Goal: Check status: Check status

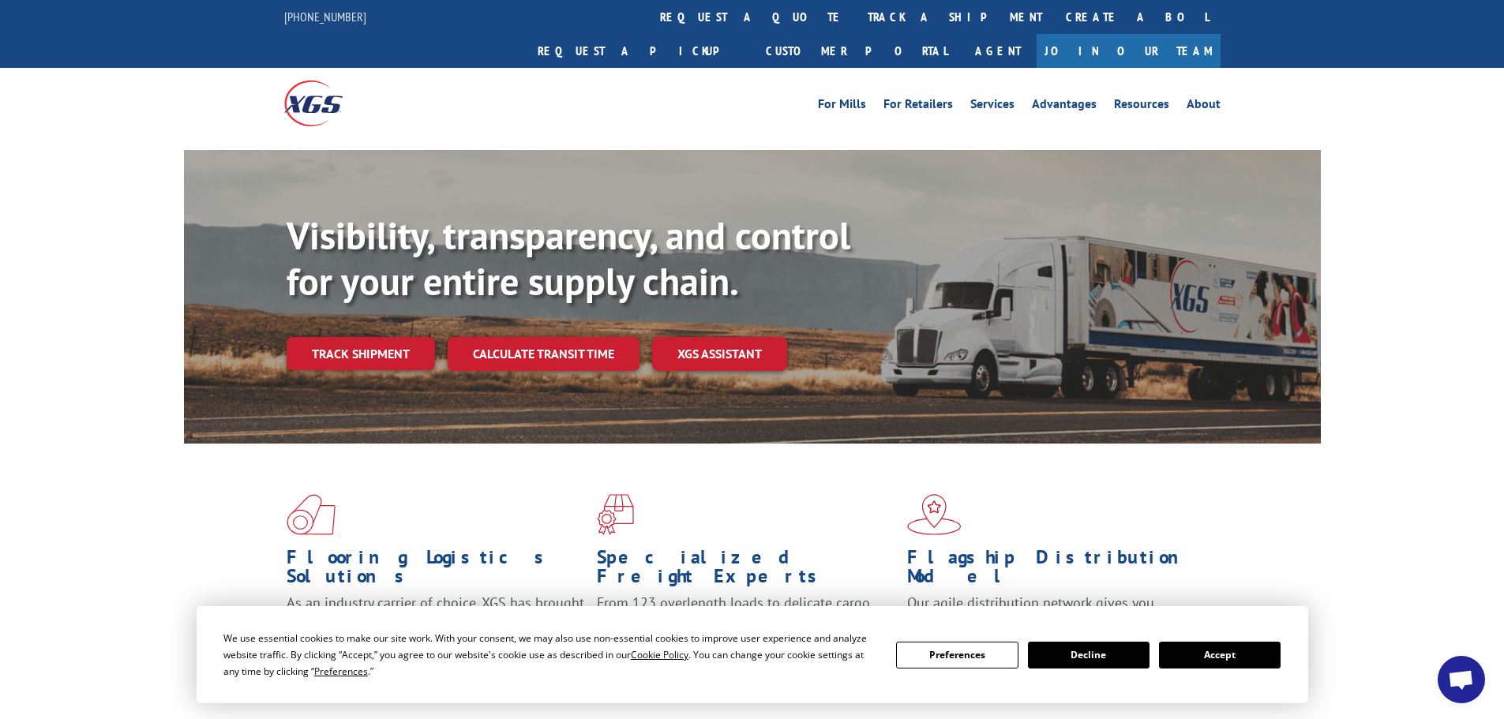
click at [384, 338] on div "Visibility, transparency, and control for your entire supply chain. Track shipm…" at bounding box center [804, 323] width 1034 height 220
click at [328, 337] on link "Track shipment" at bounding box center [361, 353] width 148 height 33
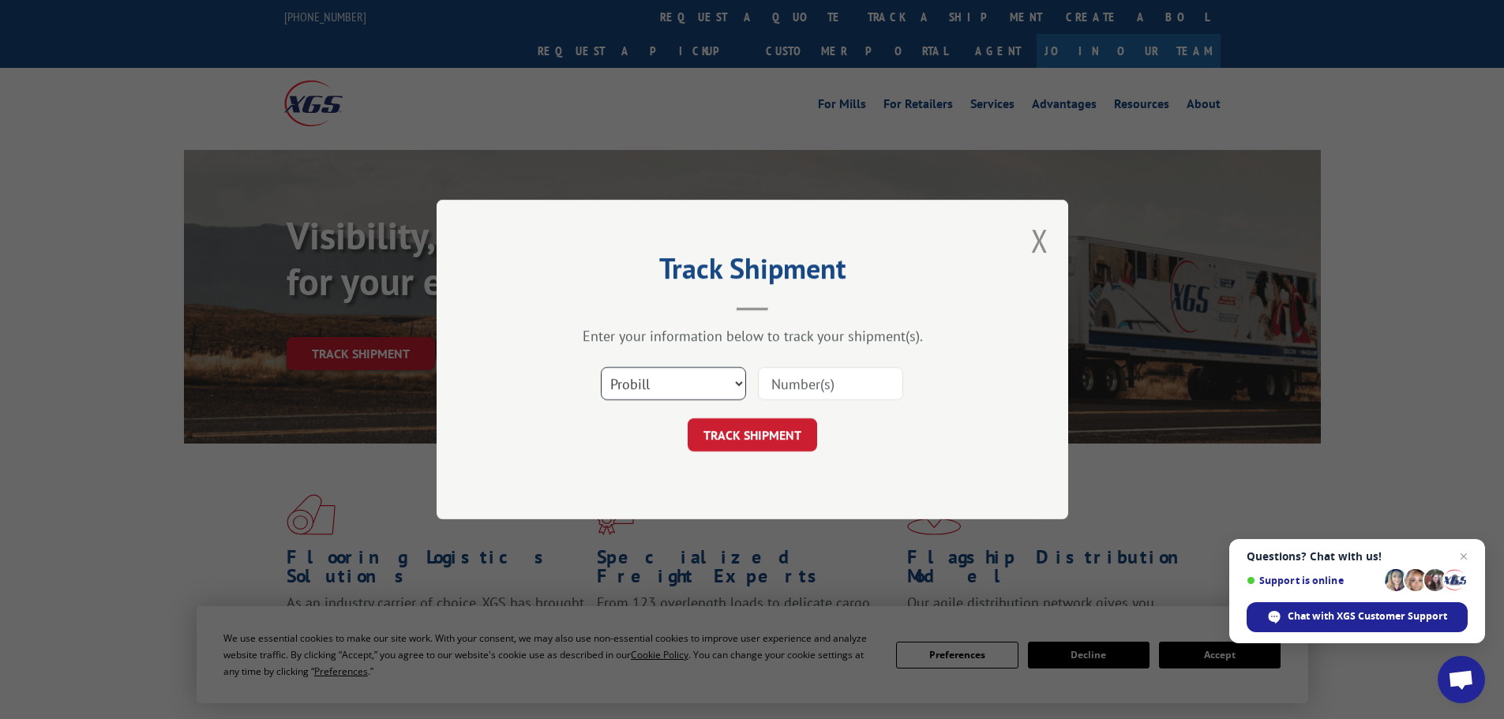
click at [641, 384] on select "Select category... Probill BOL PO" at bounding box center [673, 383] width 145 height 33
select select "bol"
click at [601, 367] on select "Select category... Probill BOL PO" at bounding box center [673, 383] width 145 height 33
click at [814, 396] on input at bounding box center [830, 383] width 145 height 33
paste input "5993880"
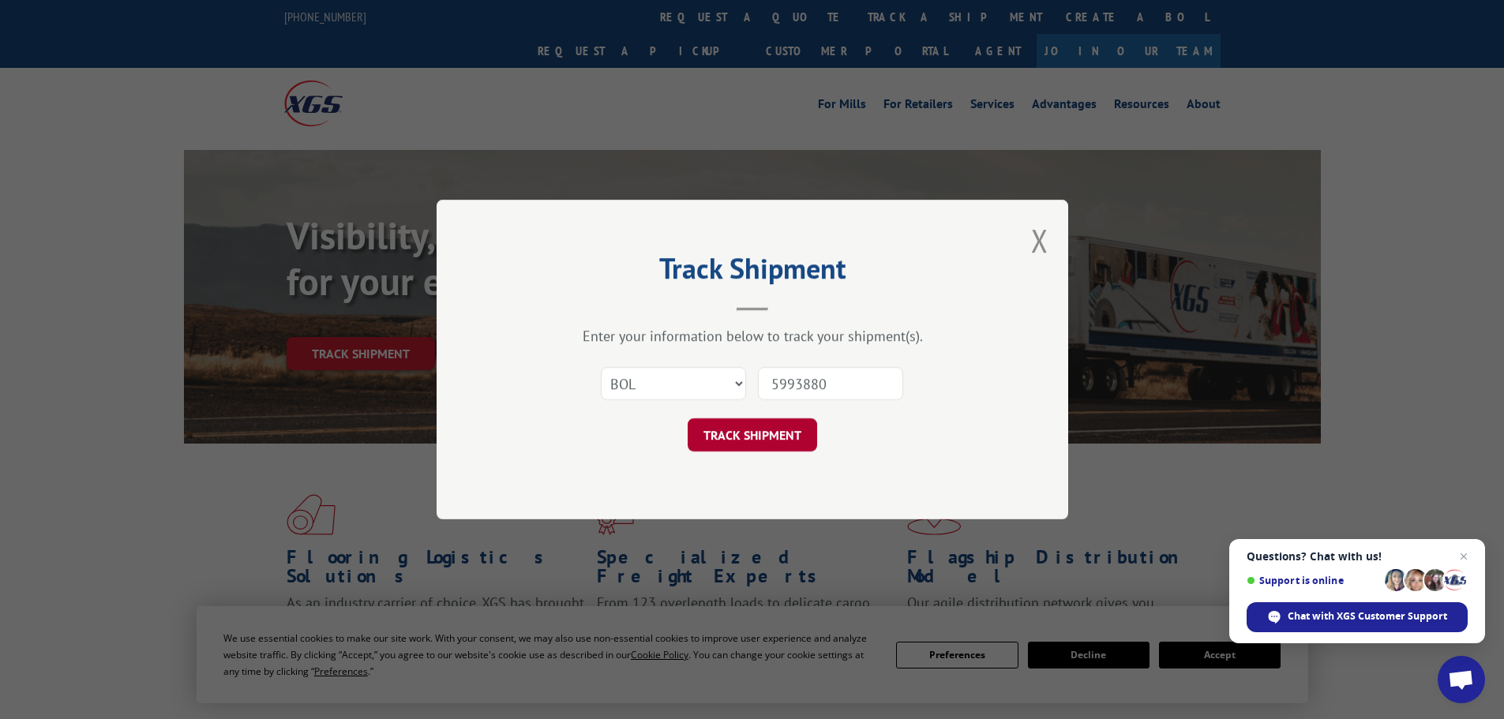
type input "5993880"
click at [786, 421] on button "TRACK SHIPMENT" at bounding box center [752, 434] width 129 height 33
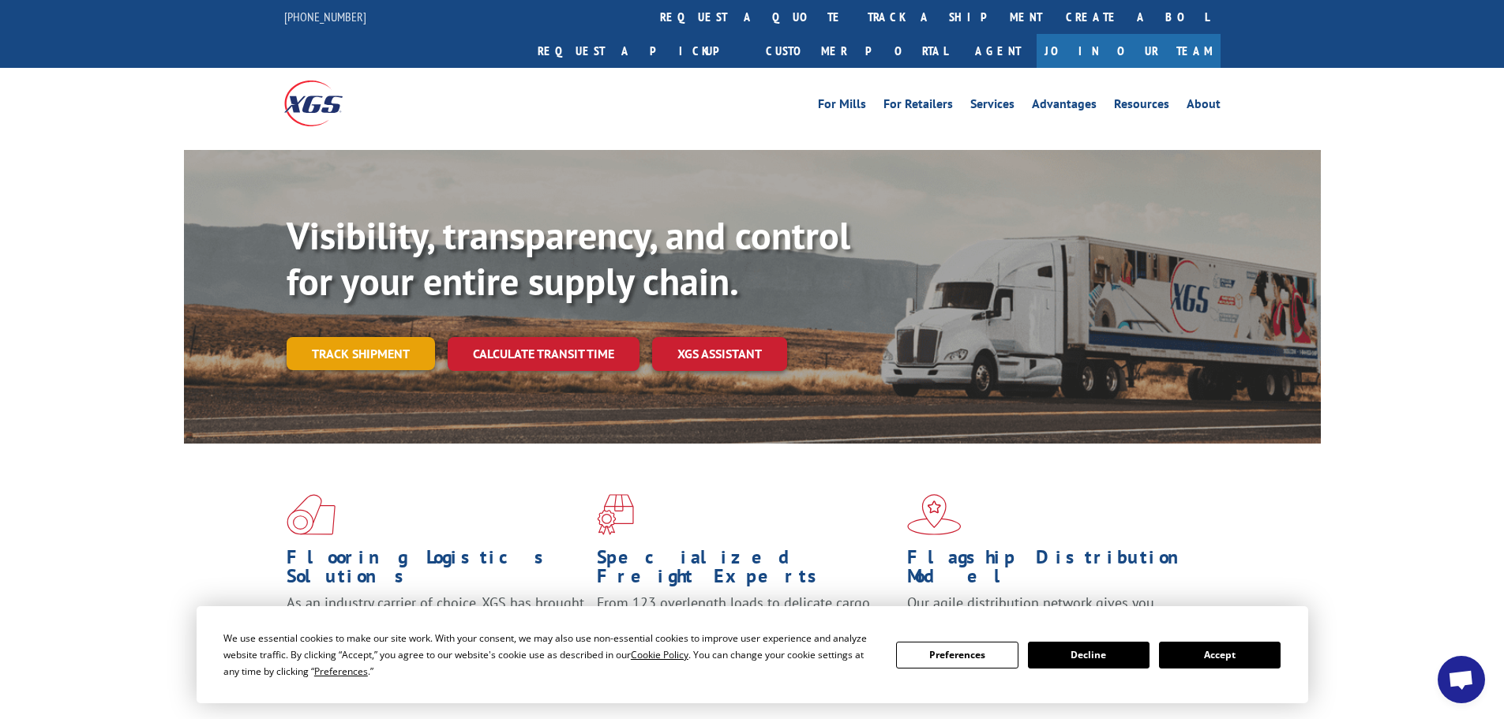
click at [351, 337] on link "Track shipment" at bounding box center [361, 353] width 148 height 33
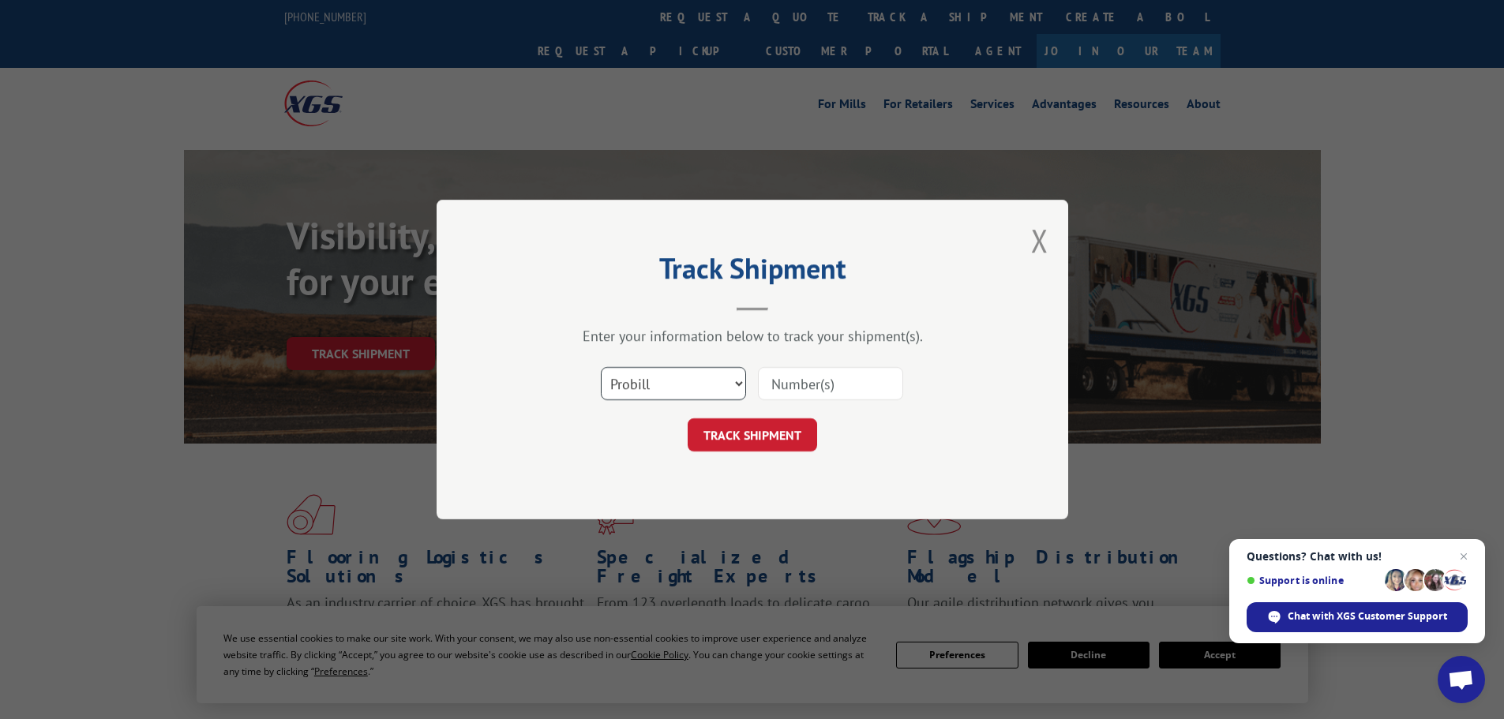
click at [678, 379] on select "Select category... Probill BOL PO" at bounding box center [673, 383] width 145 height 33
select select "bol"
click at [601, 367] on select "Select category... Probill BOL PO" at bounding box center [673, 383] width 145 height 33
click at [749, 386] on div "Select category... Probill BOL PO" at bounding box center [753, 384] width 474 height 52
click at [763, 384] on input at bounding box center [830, 383] width 145 height 33
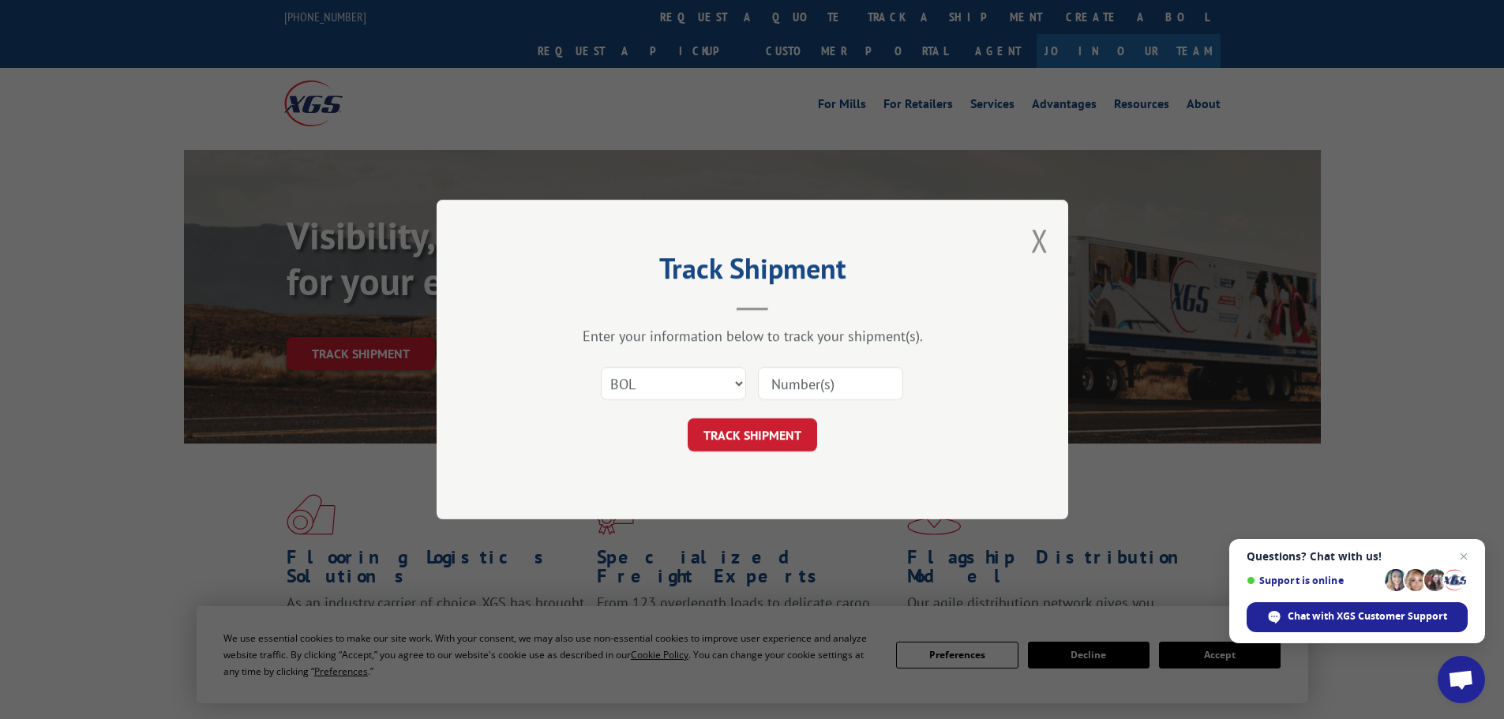
paste input "440316"
type input "440316"
click at [758, 439] on button "TRACK SHIPMENT" at bounding box center [752, 434] width 129 height 33
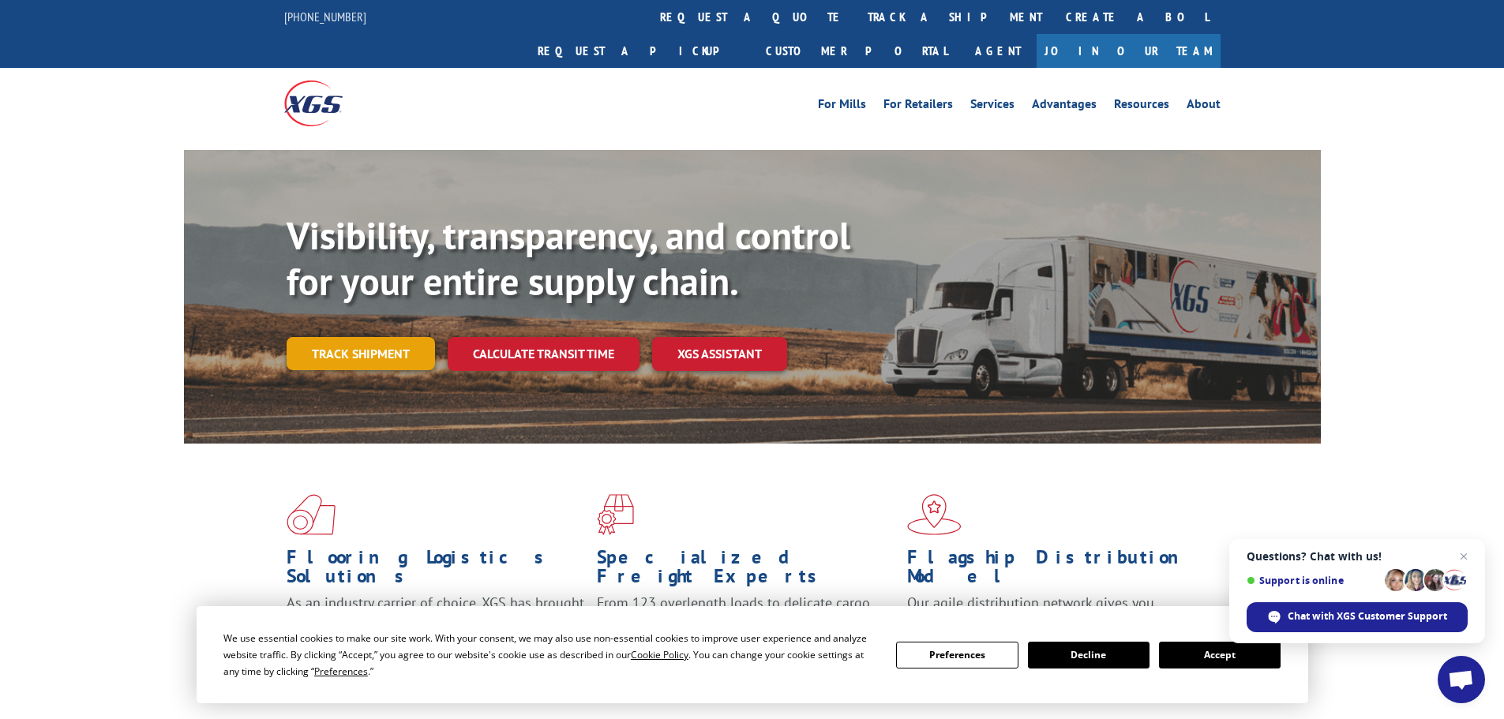
click at [390, 337] on link "Track shipment" at bounding box center [361, 353] width 148 height 33
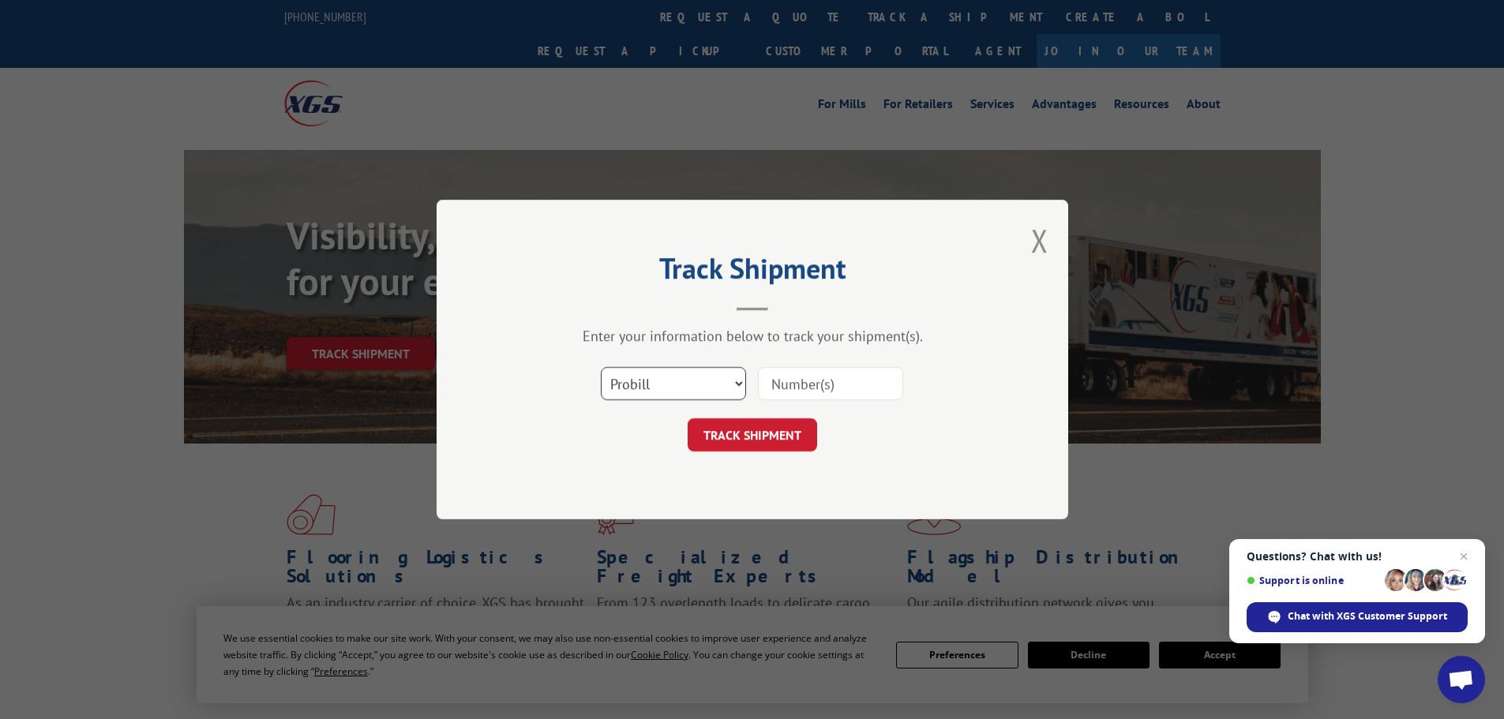
click at [696, 377] on select "Select category... Probill BOL PO" at bounding box center [673, 383] width 145 height 33
select select "bol"
click at [601, 367] on select "Select category... Probill BOL PO" at bounding box center [673, 383] width 145 height 33
click at [833, 385] on input at bounding box center [830, 383] width 145 height 33
paste input "5999218"
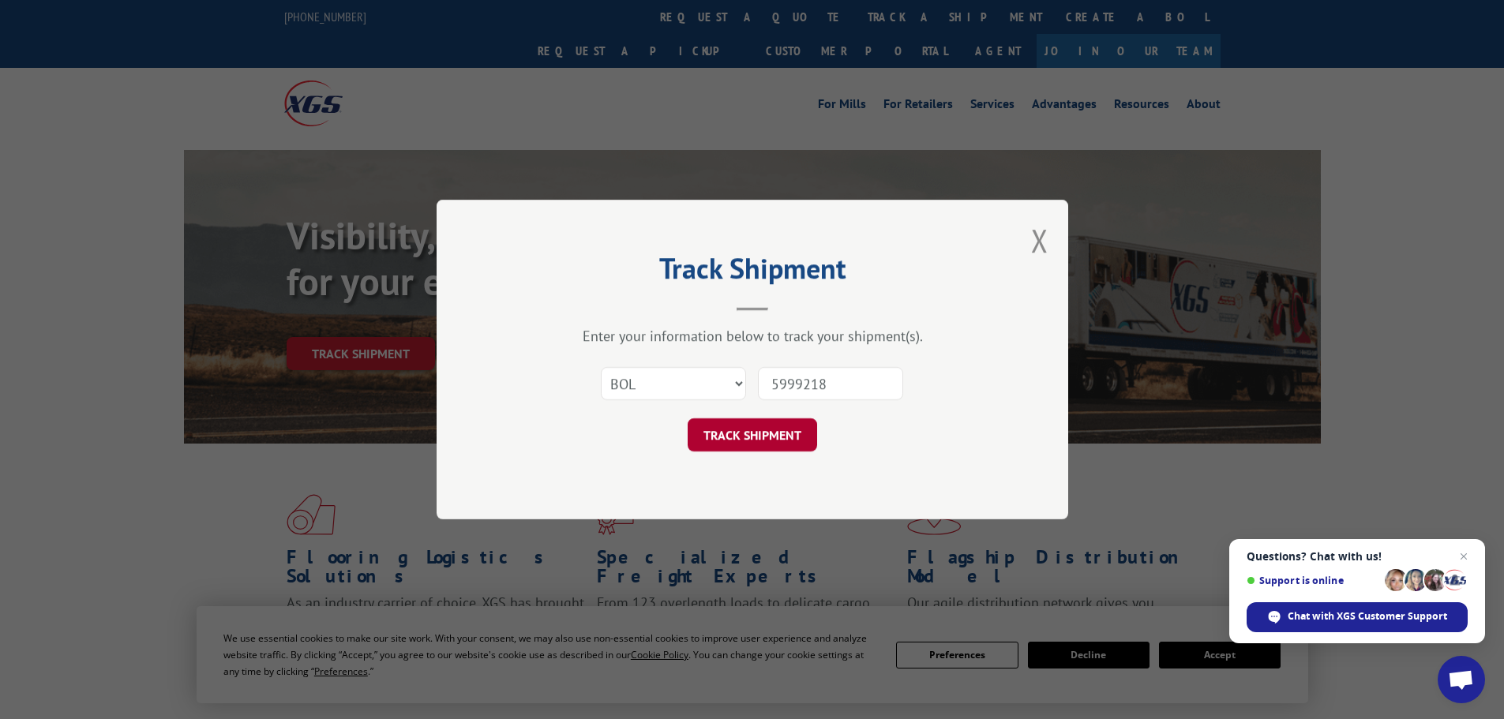
type input "5999218"
drag, startPoint x: 782, startPoint y: 428, endPoint x: 550, endPoint y: 332, distance: 251.0
click at [782, 428] on button "TRACK SHIPMENT" at bounding box center [752, 434] width 129 height 33
